Goal: Navigation & Orientation: Find specific page/section

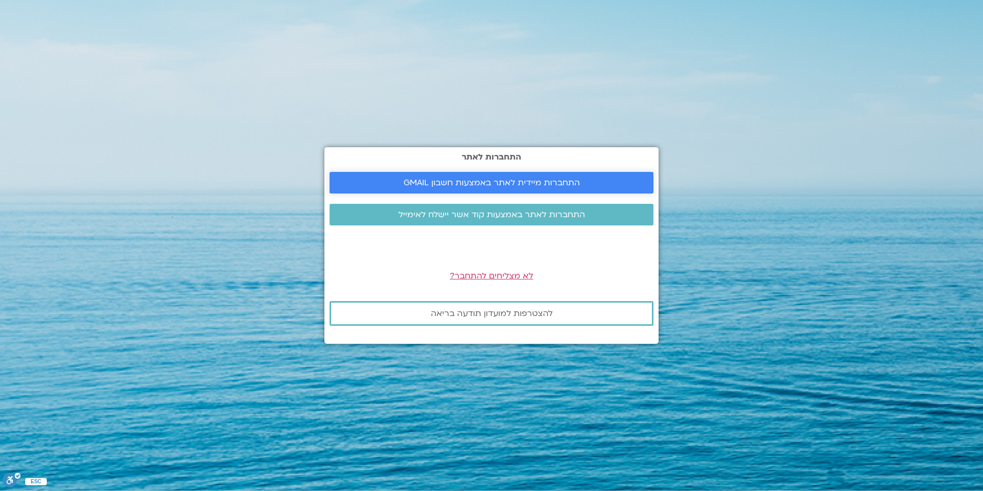
click at [521, 179] on span "התחברות מיידית לאתר באמצעות חשבון GMAIL" at bounding box center [492, 182] width 176 height 9
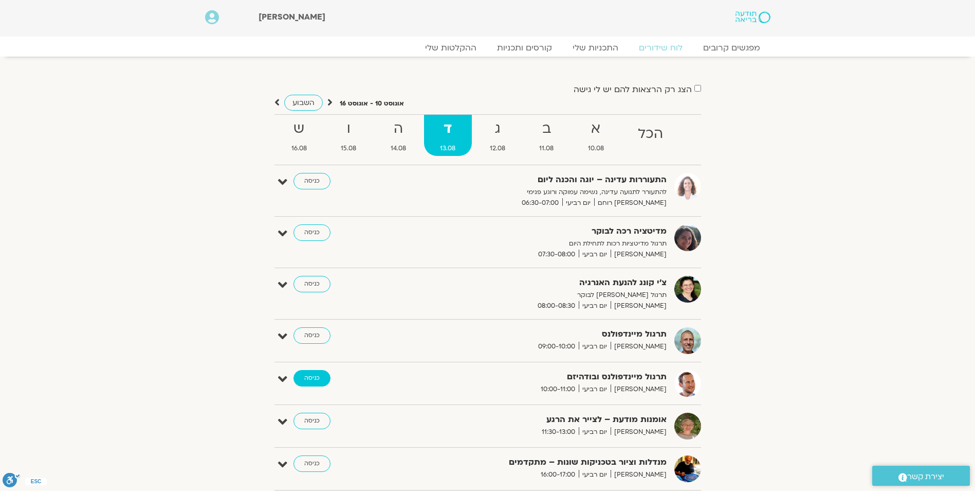
click at [313, 380] on link "כניסה" at bounding box center [312, 378] width 37 height 16
